Goal: Information Seeking & Learning: Check status

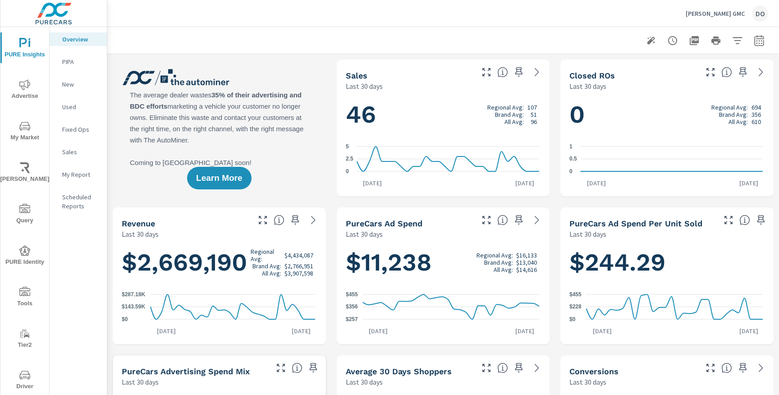
click at [25, 289] on icon "nav menu" at bounding box center [24, 292] width 11 height 11
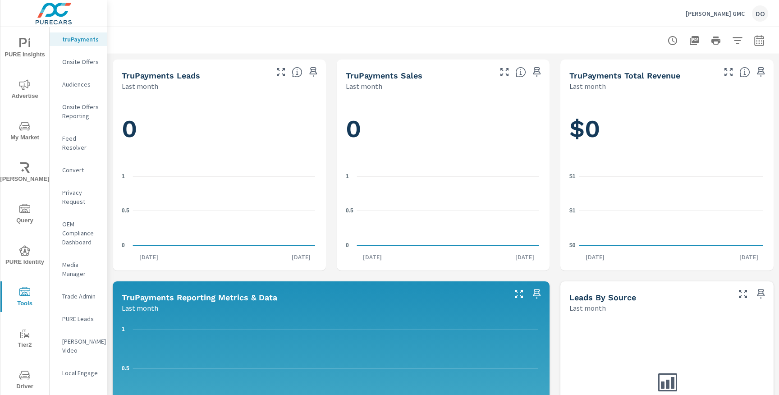
click at [77, 140] on p "Feed Resolver" at bounding box center [80, 143] width 37 height 18
